Goal: Task Accomplishment & Management: Complete application form

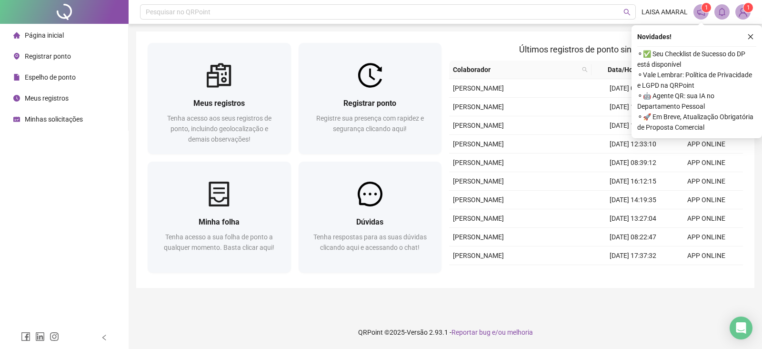
click at [746, 17] on img at bounding box center [743, 12] width 14 height 14
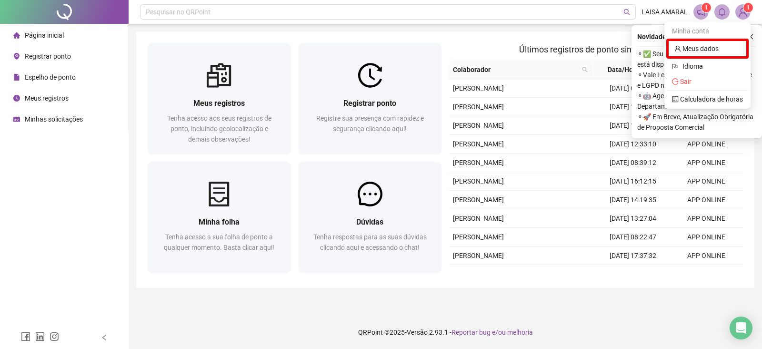
click at [706, 14] on span at bounding box center [701, 11] width 15 height 15
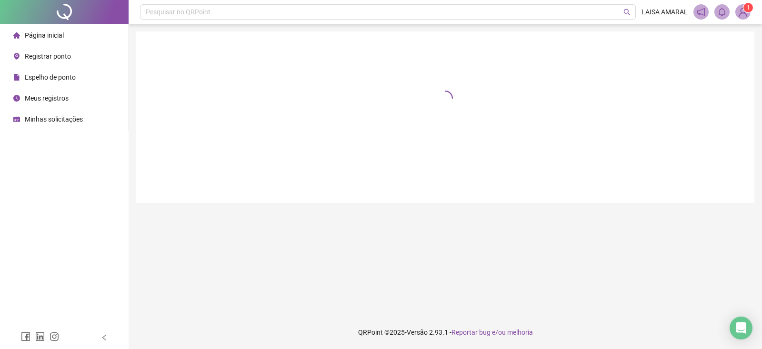
click at [706, 14] on span at bounding box center [701, 11] width 15 height 15
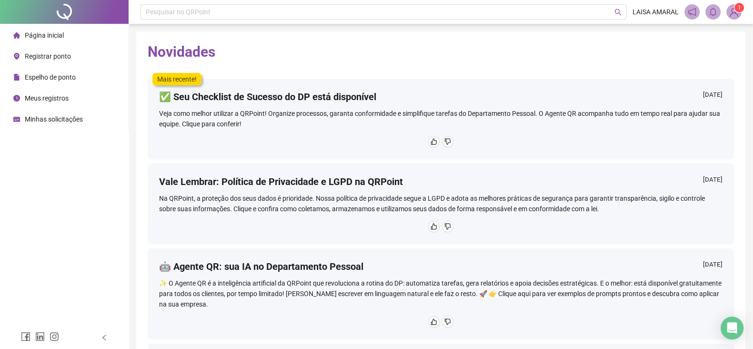
click at [728, 4] on span "1" at bounding box center [734, 11] width 15 height 15
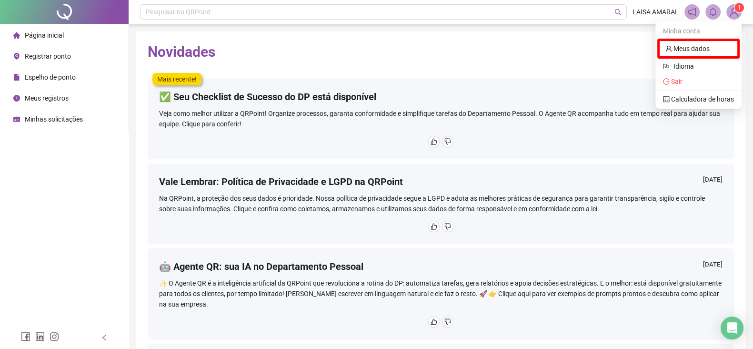
click at [724, 10] on div "1" at bounding box center [713, 11] width 57 height 15
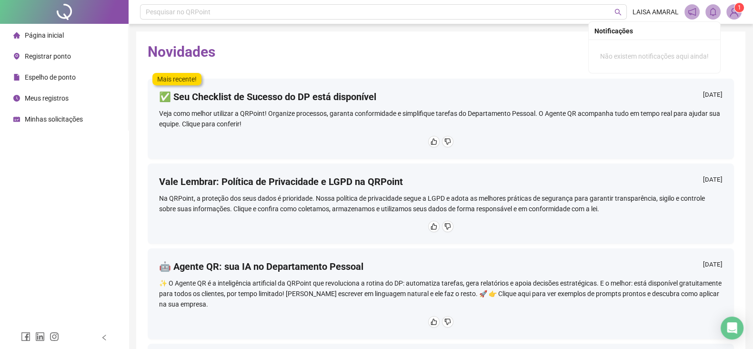
click at [714, 14] on icon "bell" at bounding box center [713, 12] width 9 height 9
click at [77, 35] on li "Página inicial" at bounding box center [64, 35] width 124 height 19
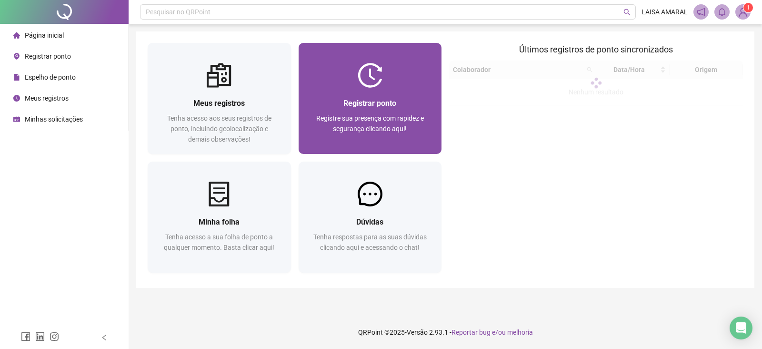
click at [353, 84] on div at bounding box center [370, 75] width 143 height 25
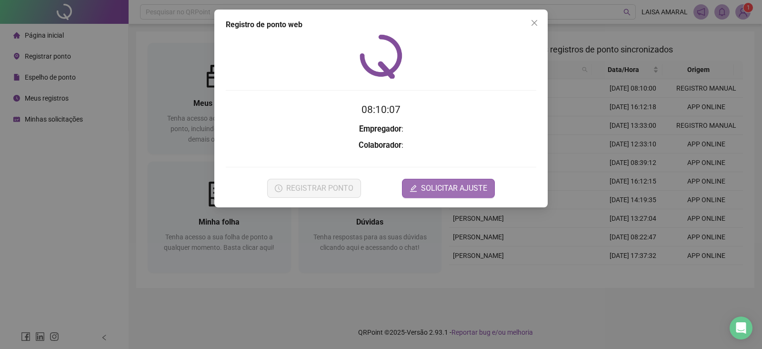
click at [440, 183] on span "SOLICITAR AJUSTE" at bounding box center [454, 188] width 66 height 11
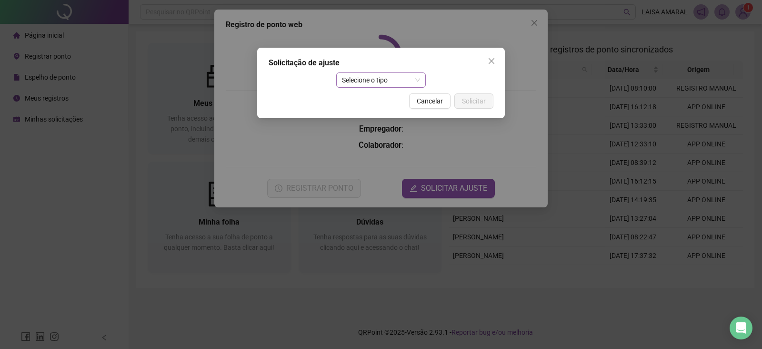
click at [393, 73] on span "Selecione o tipo" at bounding box center [381, 80] width 79 height 14
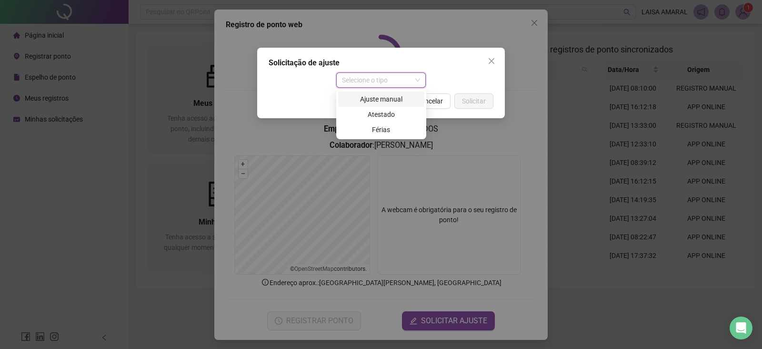
click at [386, 98] on div "Ajuste manual" at bounding box center [381, 99] width 75 height 10
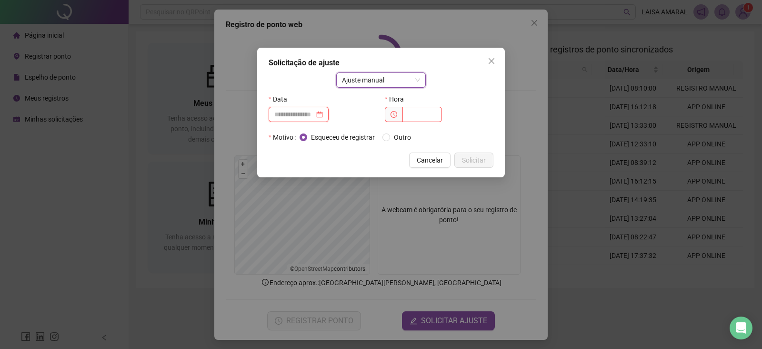
click at [314, 111] on input at bounding box center [294, 114] width 40 height 10
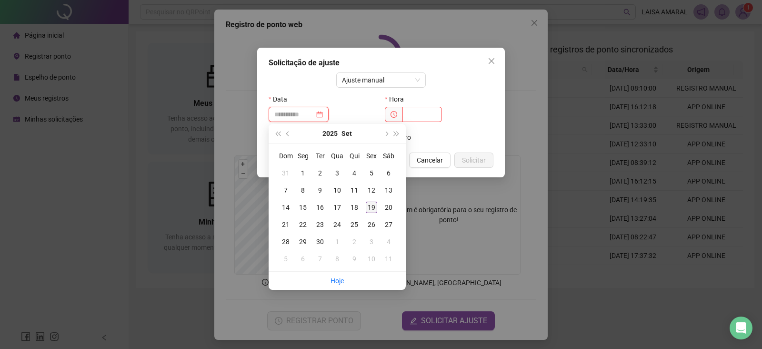
type input "**********"
click at [371, 205] on div "19" at bounding box center [371, 207] width 11 height 11
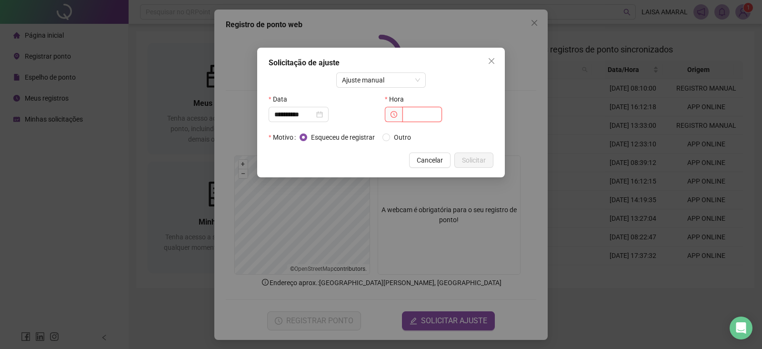
click at [420, 111] on input "text" at bounding box center [423, 114] width 40 height 15
type input "*****"
click at [477, 158] on span "Solicitar" at bounding box center [474, 160] width 24 height 10
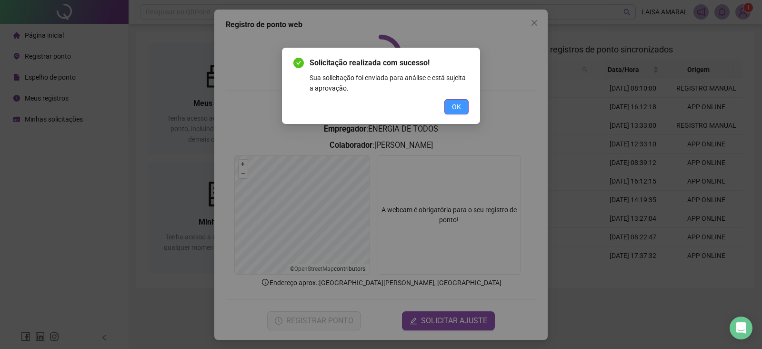
click at [447, 106] on button "OK" at bounding box center [457, 106] width 24 height 15
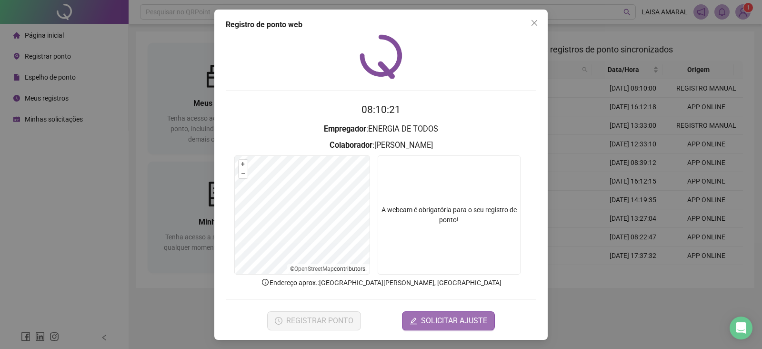
click at [416, 319] on button "SOLICITAR AJUSTE" at bounding box center [448, 320] width 93 height 19
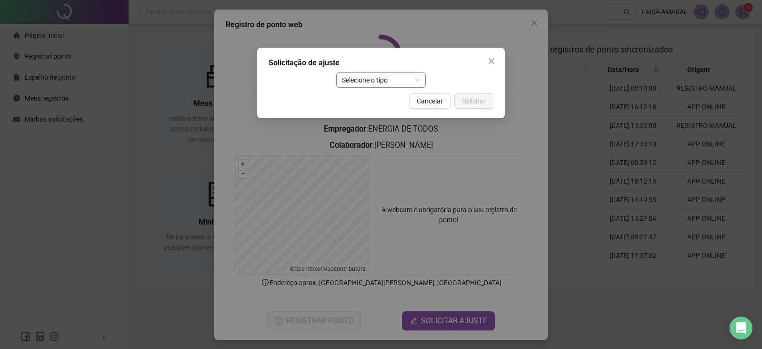
click at [401, 82] on span "Selecione o tipo" at bounding box center [381, 80] width 79 height 14
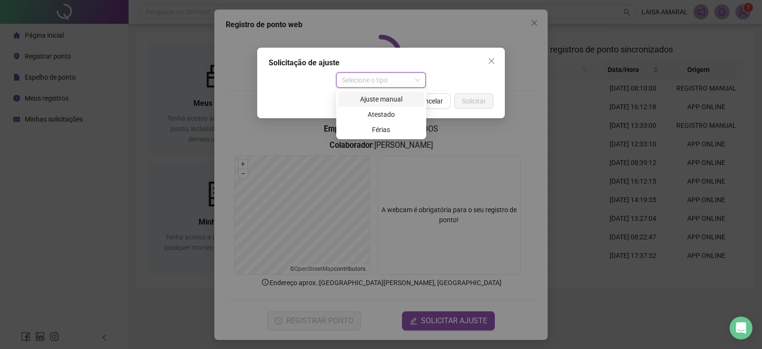
click at [386, 101] on div "Ajuste manual" at bounding box center [381, 99] width 75 height 10
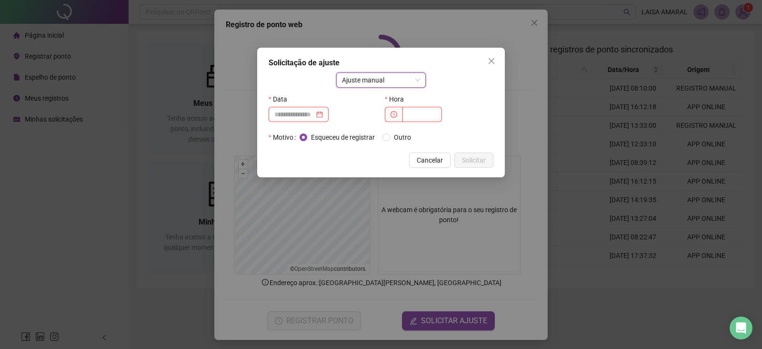
click at [306, 106] on div "Data" at bounding box center [323, 98] width 109 height 15
click at [309, 118] on input at bounding box center [294, 114] width 40 height 10
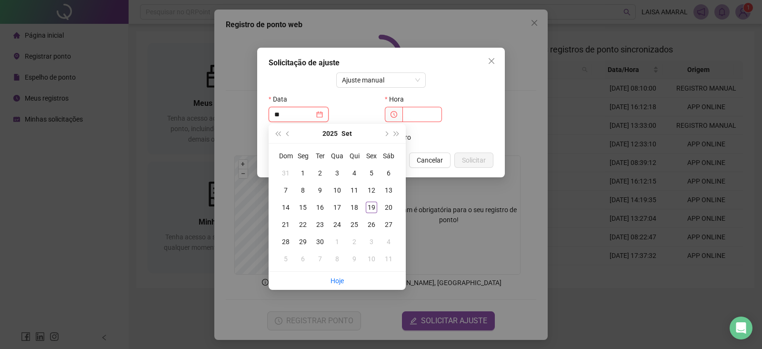
type input "*"
type input "****"
click at [427, 112] on input "text" at bounding box center [423, 114] width 40 height 15
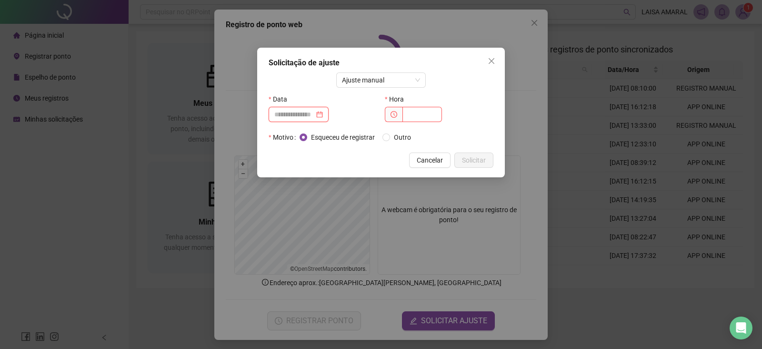
click at [302, 115] on input at bounding box center [294, 114] width 40 height 10
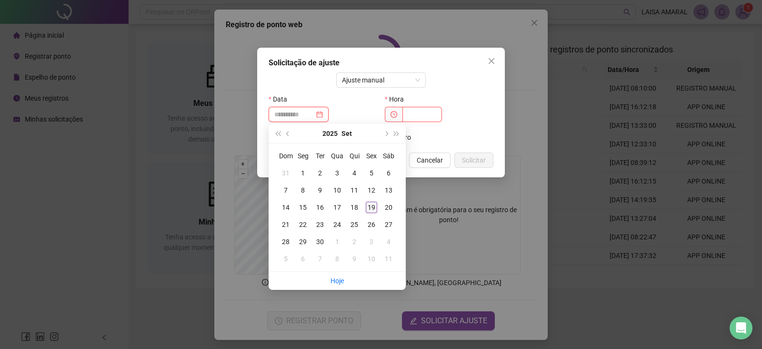
type input "**********"
click at [374, 208] on div "19" at bounding box center [371, 207] width 11 height 11
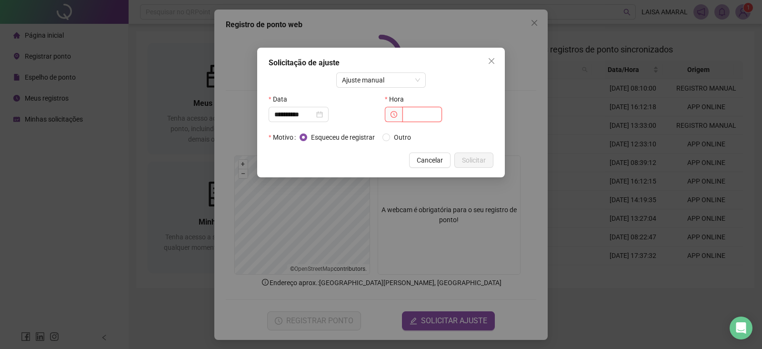
click at [417, 115] on input "text" at bounding box center [423, 114] width 40 height 15
type input "*****"
click at [475, 158] on span "Solicitar" at bounding box center [474, 160] width 24 height 10
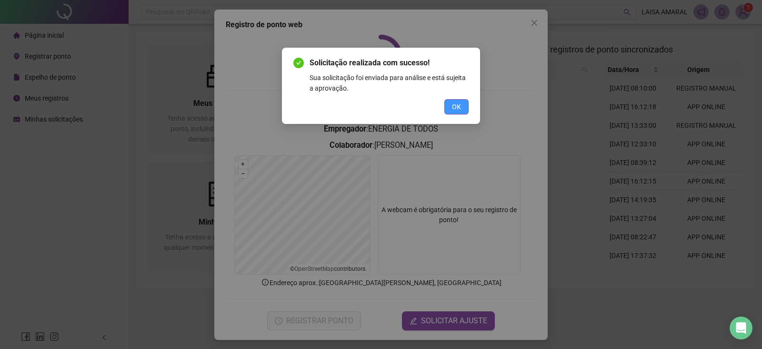
click at [454, 105] on span "OK" at bounding box center [456, 106] width 9 height 10
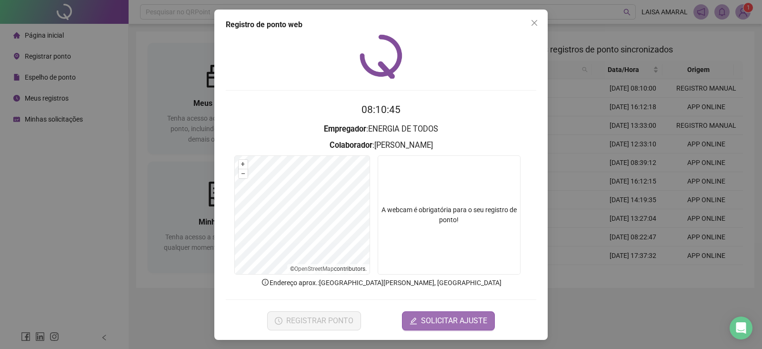
click at [437, 326] on button "SOLICITAR AJUSTE" at bounding box center [448, 320] width 93 height 19
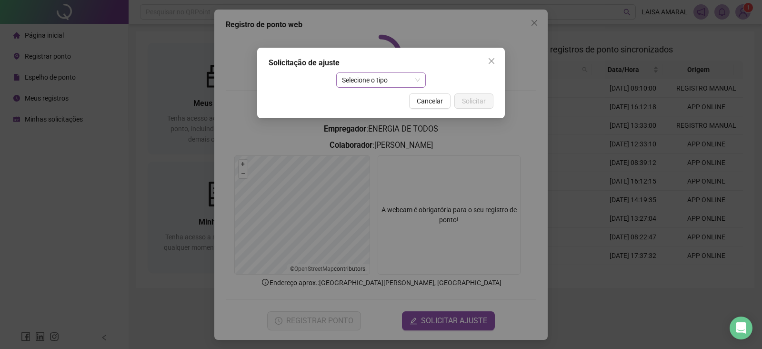
click at [398, 80] on span "Selecione o tipo" at bounding box center [381, 80] width 79 height 14
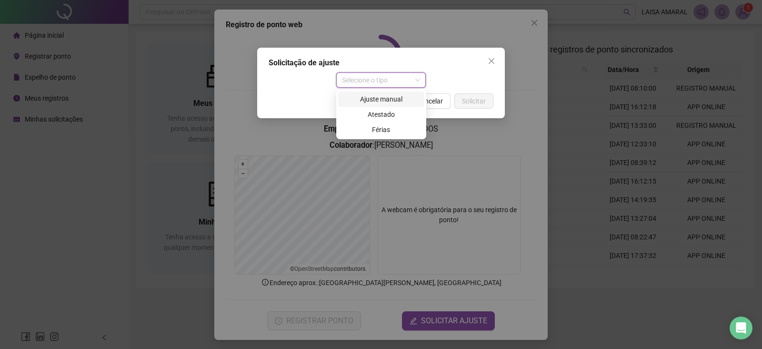
click at [381, 94] on div "Ajuste manual" at bounding box center [381, 99] width 75 height 10
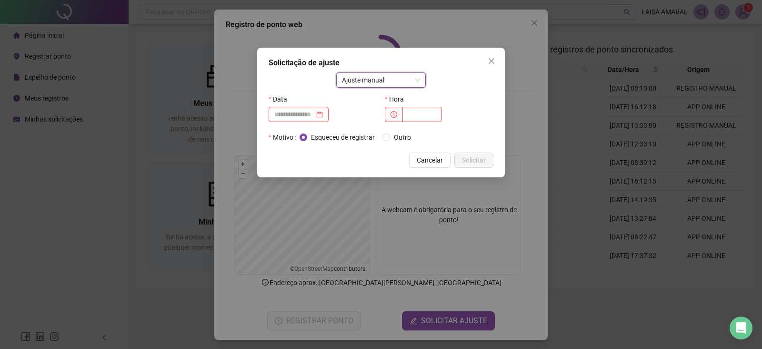
click at [314, 109] on input at bounding box center [294, 114] width 40 height 10
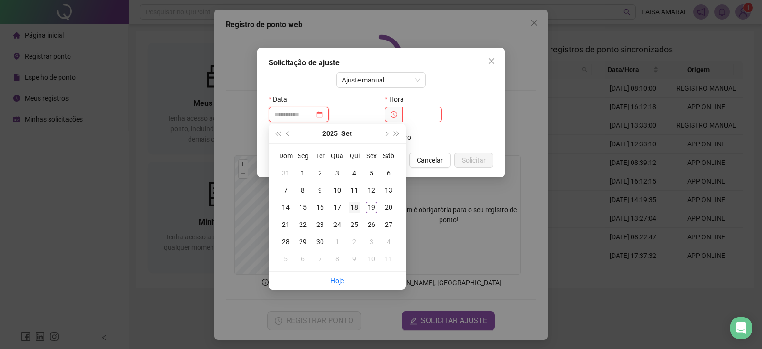
type input "**********"
click at [356, 206] on div "18" at bounding box center [354, 207] width 11 height 11
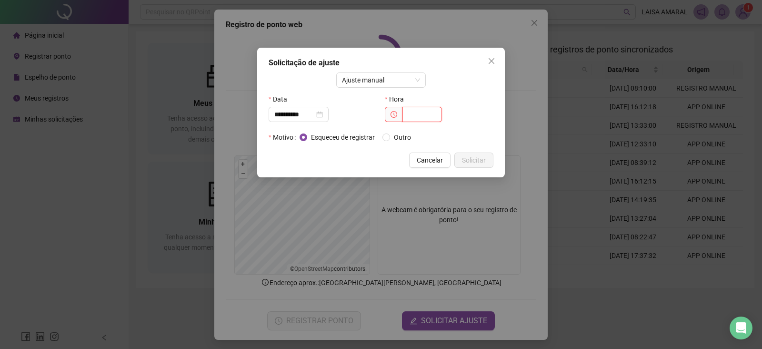
click at [423, 110] on input "text" at bounding box center [423, 114] width 40 height 15
type input "*****"
click at [462, 164] on button "Solicitar" at bounding box center [474, 159] width 39 height 15
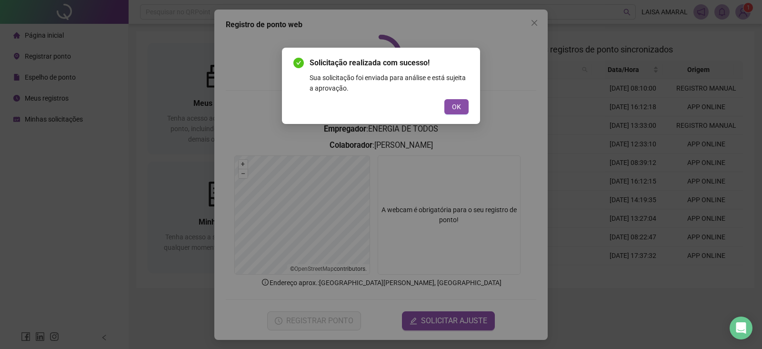
drag, startPoint x: 457, startPoint y: 115, endPoint x: 481, endPoint y: 108, distance: 24.6
click at [459, 115] on div "Solicitação realizada com sucesso! Sua solicitação foi enviada para análise e e…" at bounding box center [381, 86] width 198 height 76
click at [541, 24] on div "Solicitação realizada com sucesso! Sua solicitação foi enviada para análise e e…" at bounding box center [381, 174] width 762 height 349
click at [517, 23] on div "Solicitação realizada com sucesso! Sua solicitação foi enviada para análise e e…" at bounding box center [381, 174] width 762 height 349
click at [464, 96] on div "Solicitação realizada com sucesso! Sua solicitação foi enviada para análise e e…" at bounding box center [381, 85] width 175 height 57
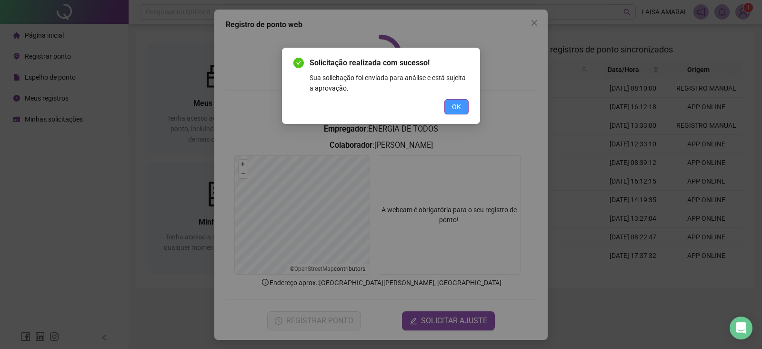
click at [455, 106] on span "OK" at bounding box center [456, 106] width 9 height 10
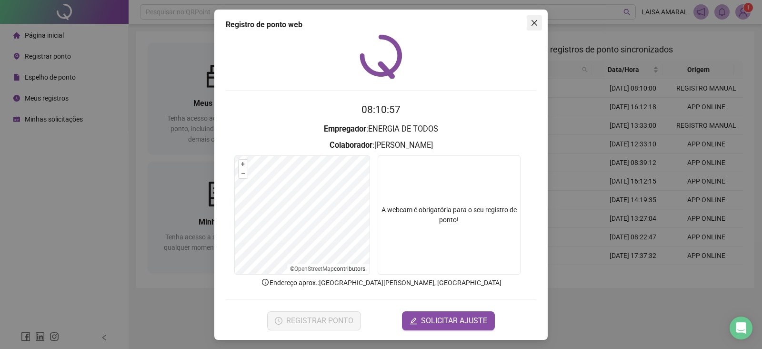
click at [535, 26] on span "Close" at bounding box center [534, 23] width 15 height 8
